Goal: Find specific page/section: Find specific page/section

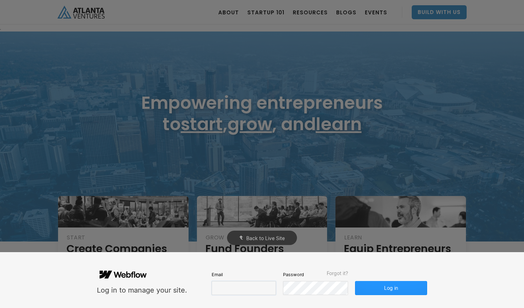
click at [241, 289] on input "email" at bounding box center [244, 288] width 64 height 14
type input "[PERSON_NAME][EMAIL_ADDRESS][DOMAIN_NAME]"
click at [399, 294] on button "Log in" at bounding box center [391, 288] width 72 height 14
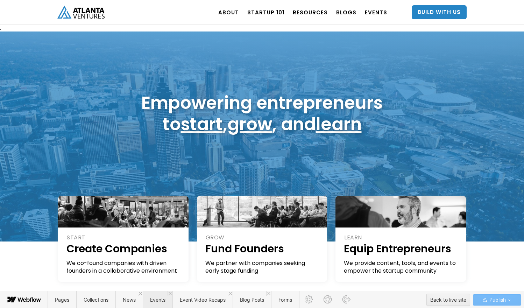
click at [160, 302] on span "Events" at bounding box center [157, 300] width 15 height 6
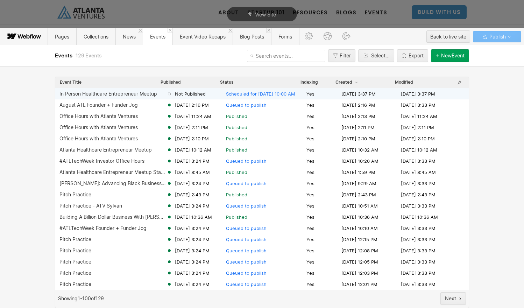
click at [206, 96] on div "Not Published" at bounding box center [196, 94] width 59 height 6
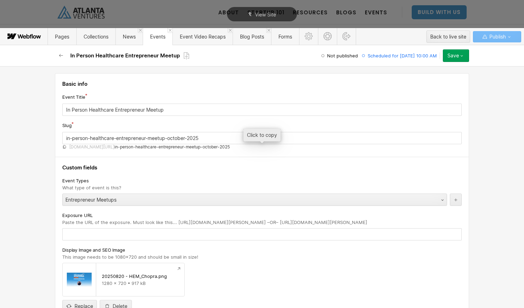
click at [65, 147] on icon at bounding box center [64, 147] width 4 height 4
click at [451, 57] on div "Save" at bounding box center [454, 56] width 12 height 6
click at [487, 65] on div at bounding box center [434, 84] width 140 height 111
